Goal: Find specific page/section: Find specific page/section

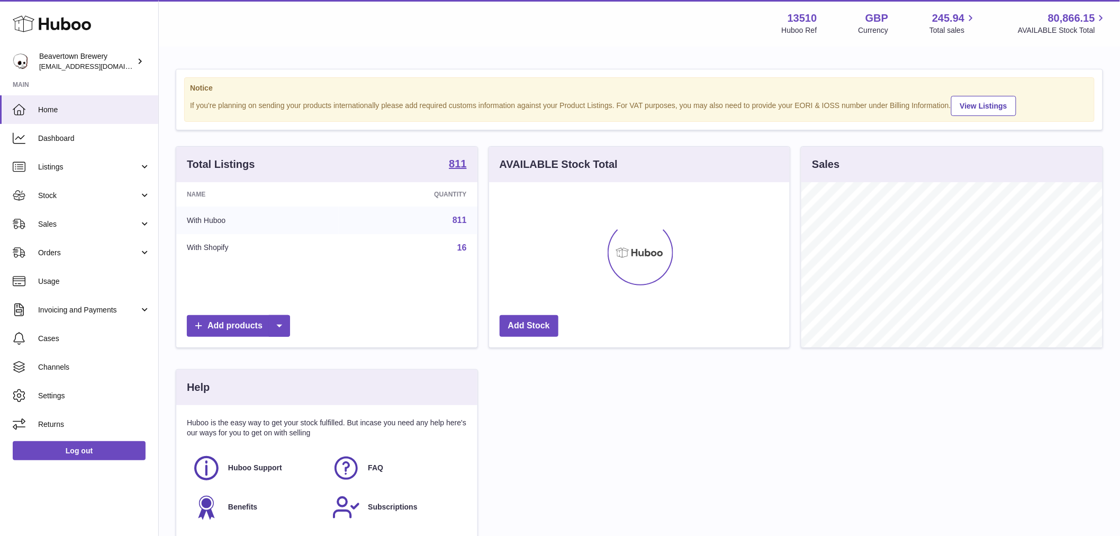
scroll to position [165, 301]
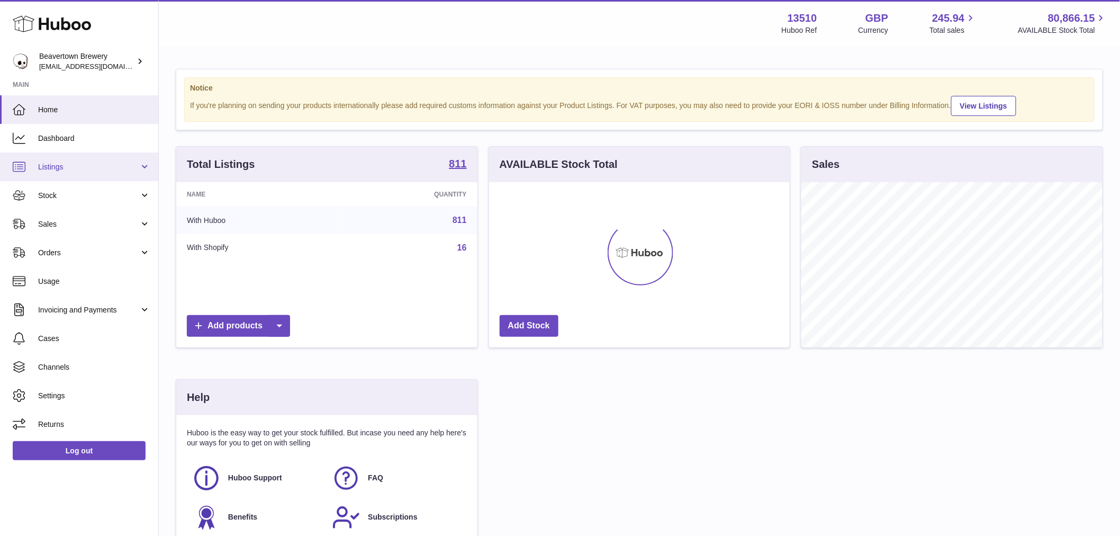
click at [92, 168] on span "Listings" at bounding box center [88, 167] width 101 height 10
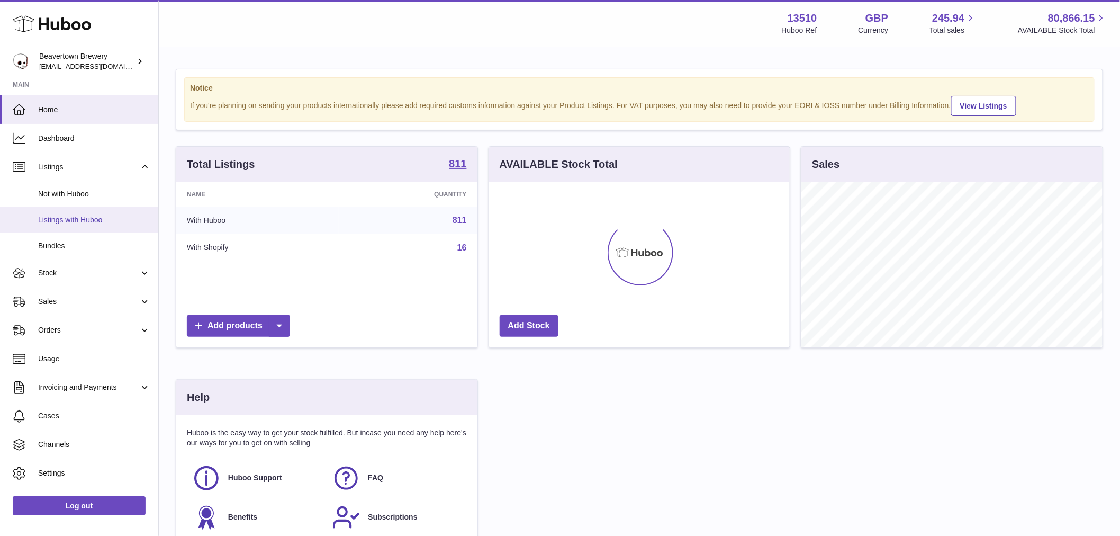
click at [70, 220] on span "Listings with Huboo" at bounding box center [94, 220] width 112 height 10
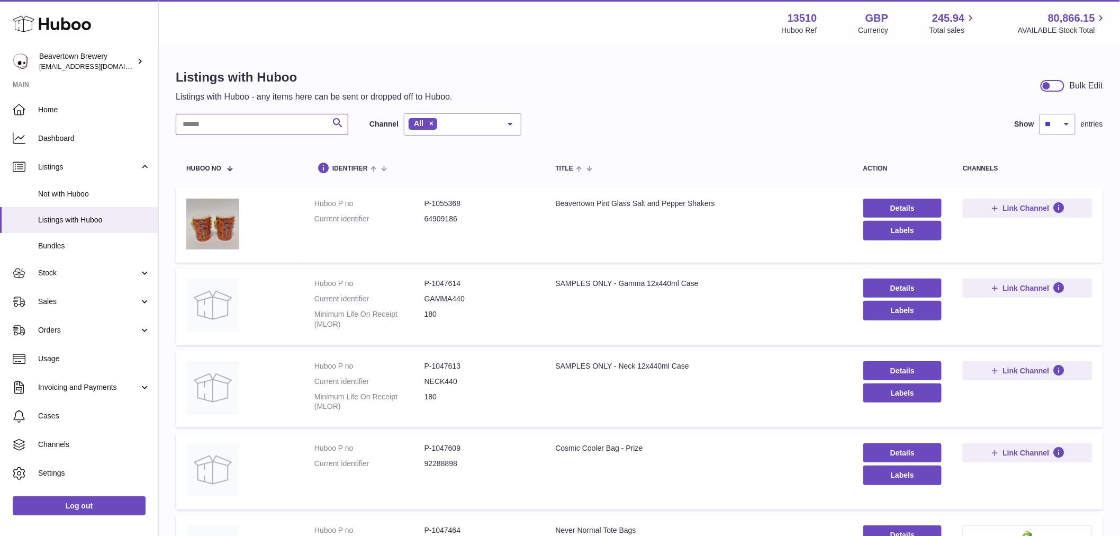
click at [204, 131] on input "text" at bounding box center [262, 124] width 173 height 21
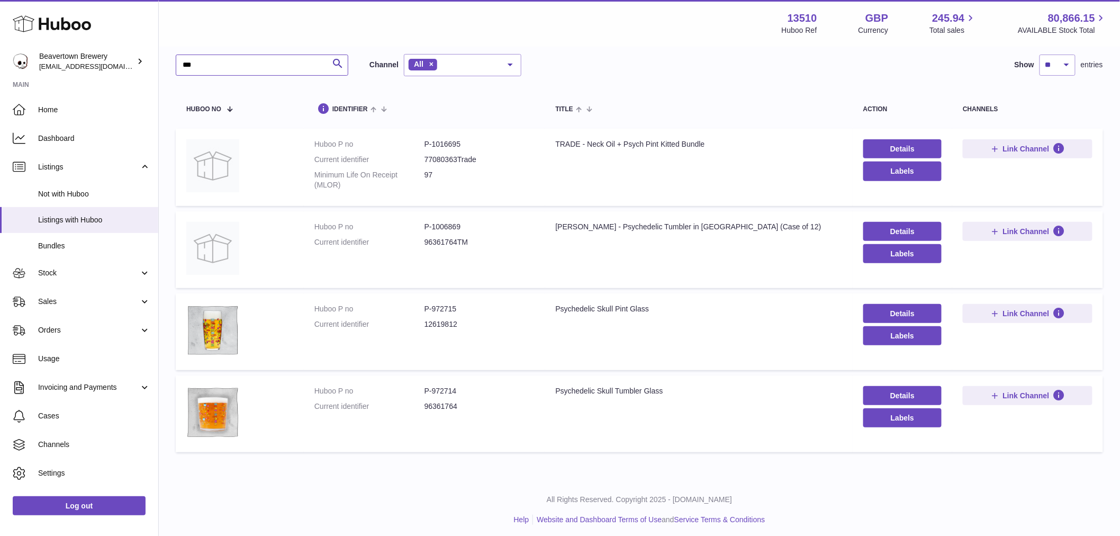
scroll to position [64, 0]
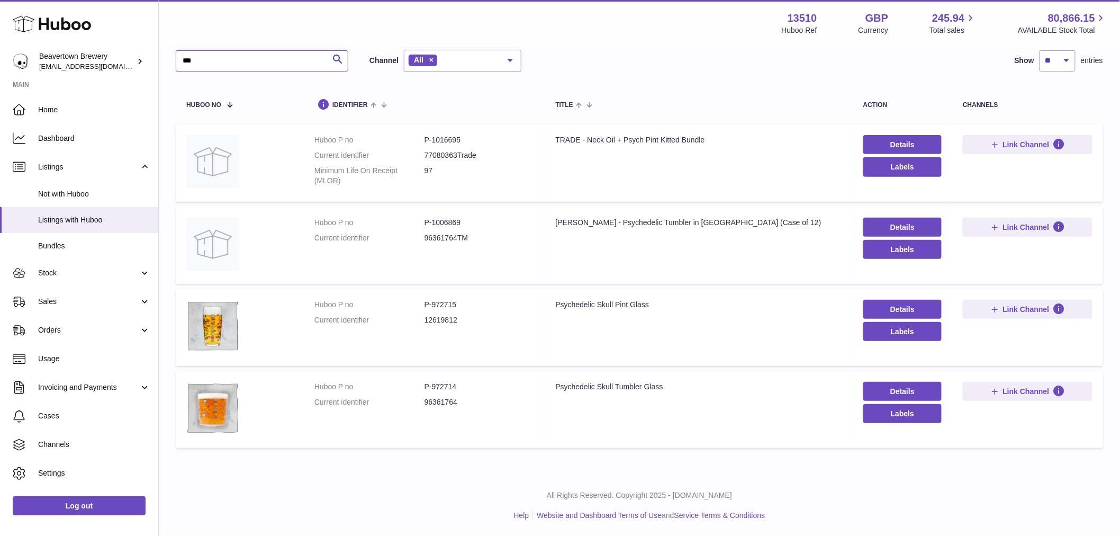
type input "***"
click at [451, 302] on dd "P-972715" at bounding box center [480, 305] width 110 height 10
copy dd "972715"
